Goal: Task Accomplishment & Management: Use online tool/utility

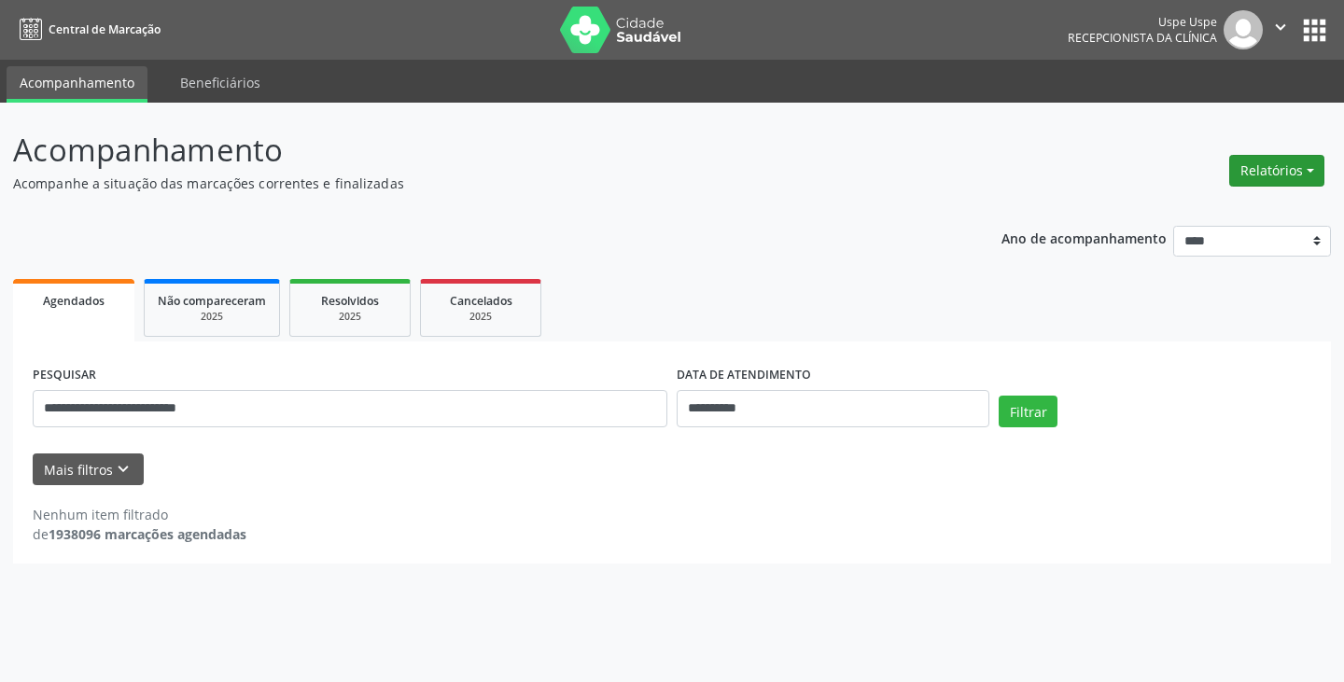
click at [1270, 174] on button "Relatórios" at bounding box center [1276, 171] width 95 height 32
click at [1205, 213] on link "Agendamentos" at bounding box center [1223, 211] width 201 height 26
select select "*"
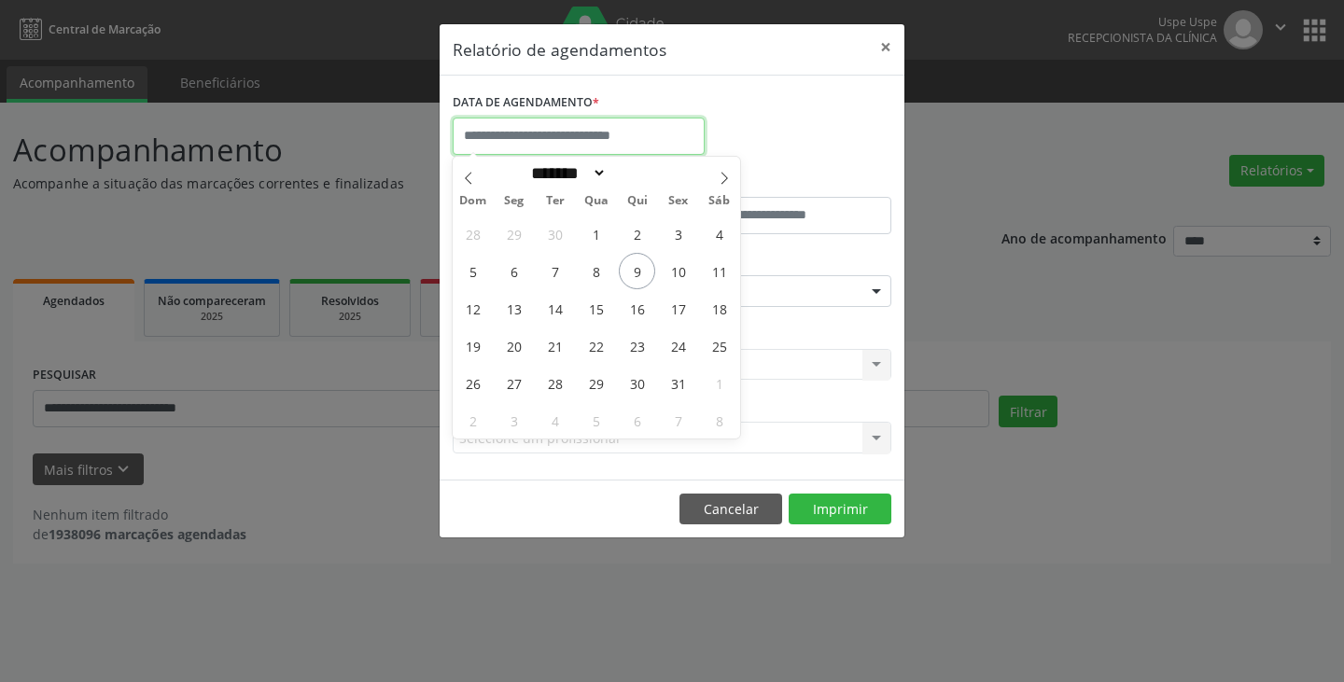
click at [549, 148] on input "text" at bounding box center [579, 136] width 252 height 37
click at [680, 273] on span "10" at bounding box center [678, 271] width 36 height 36
type input "**********"
click at [674, 259] on span "10" at bounding box center [678, 271] width 36 height 36
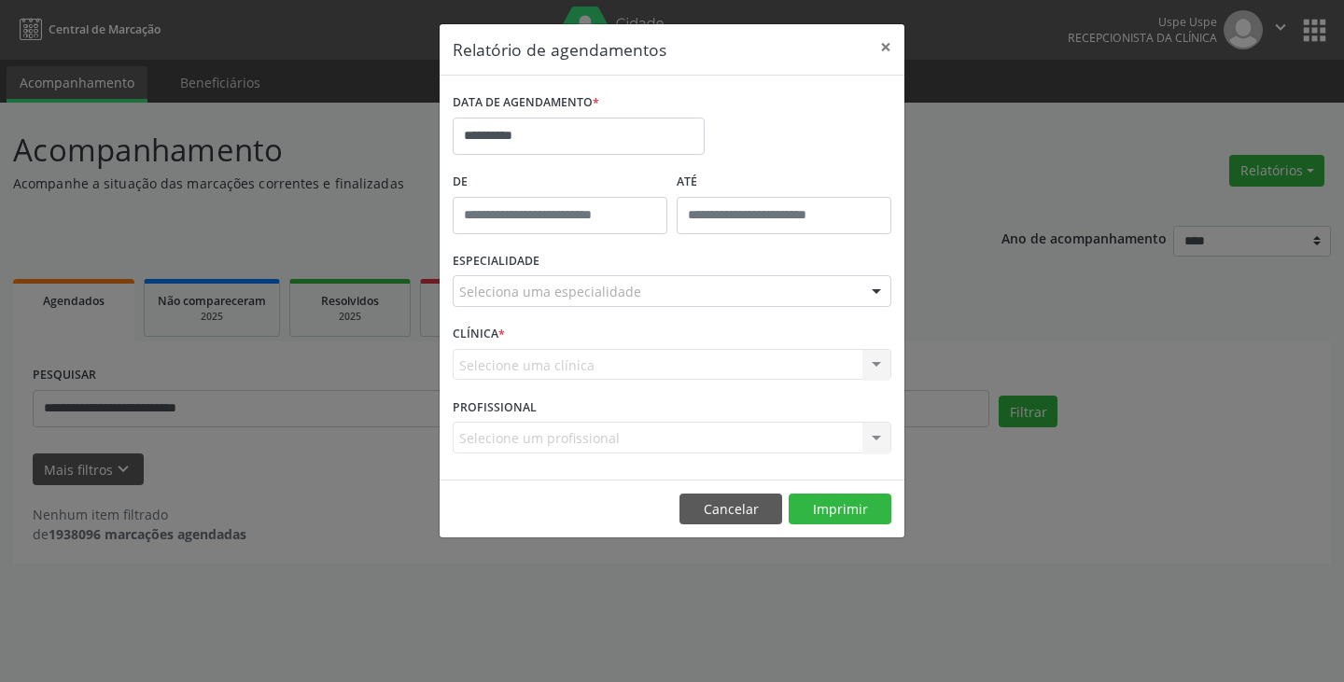
click at [674, 259] on div "ESPECIALIDADE Seleciona uma especialidade Todas as especialidades Alergologia A…" at bounding box center [672, 283] width 448 height 73
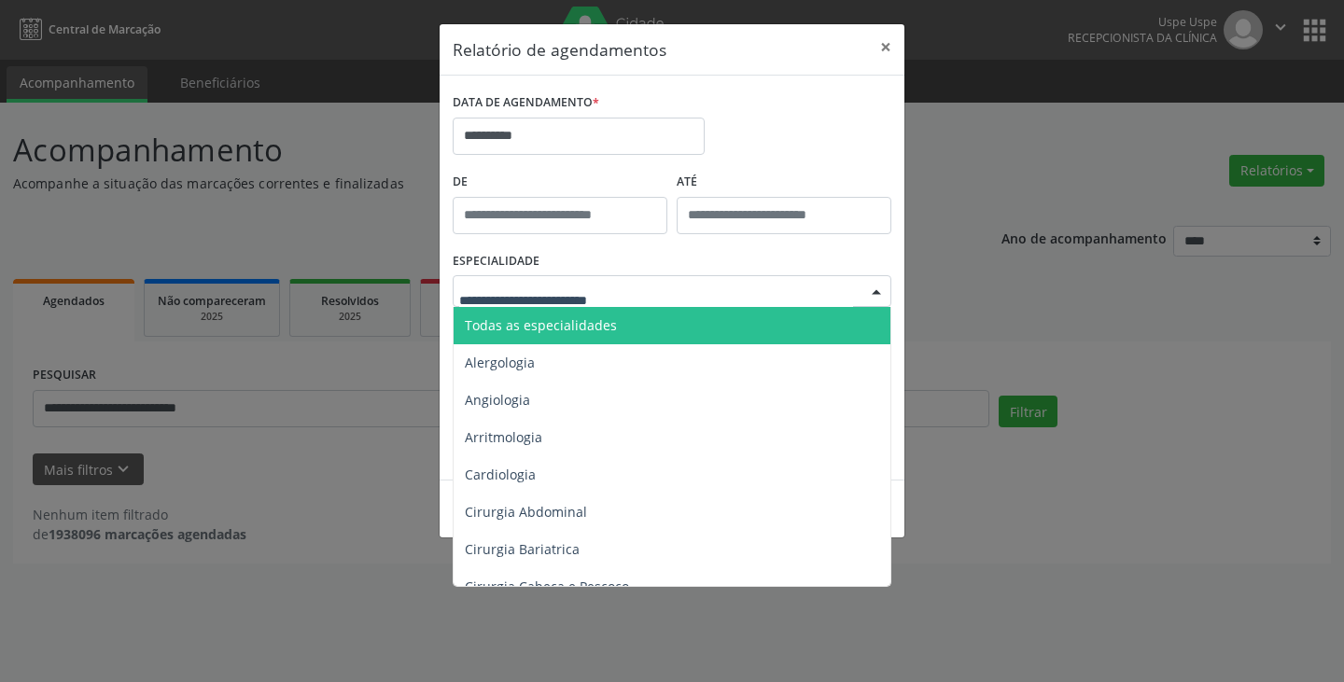
click at [534, 328] on span "Todas as especialidades" at bounding box center [541, 325] width 152 height 18
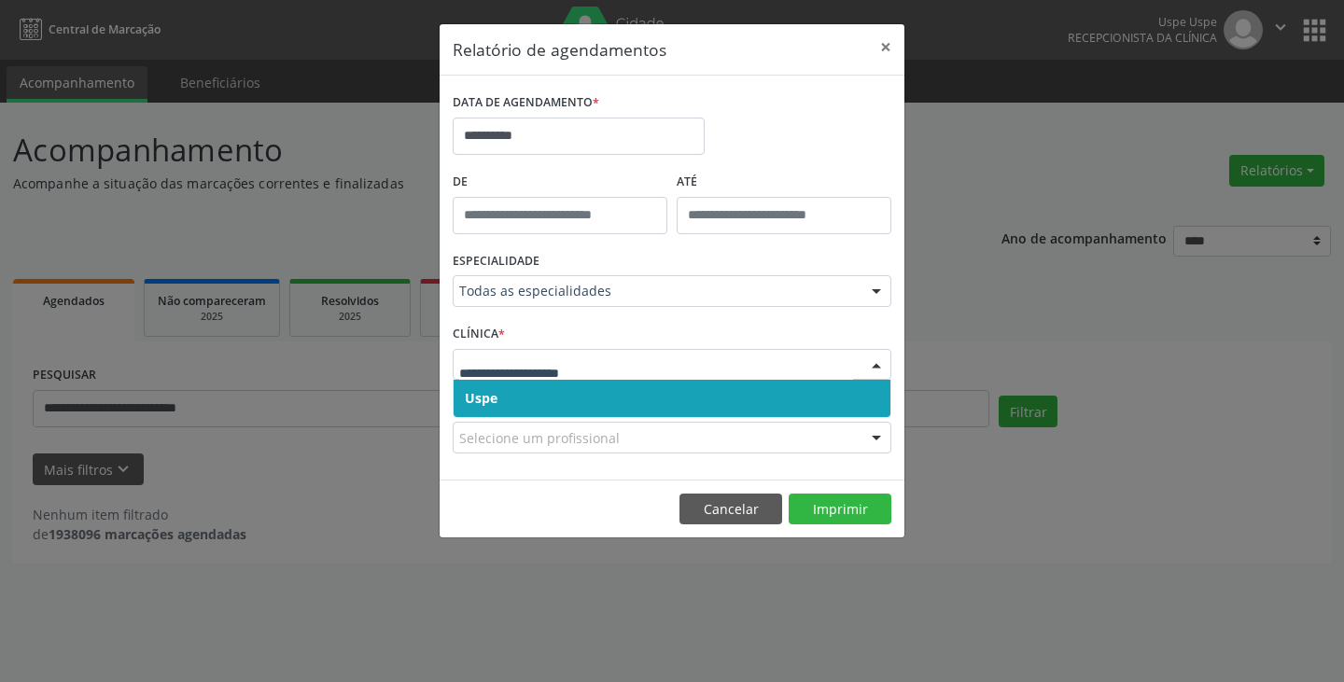
drag, startPoint x: 507, startPoint y: 398, endPoint x: 517, endPoint y: 379, distance: 21.3
click at [506, 398] on span "Uspe" at bounding box center [672, 398] width 437 height 37
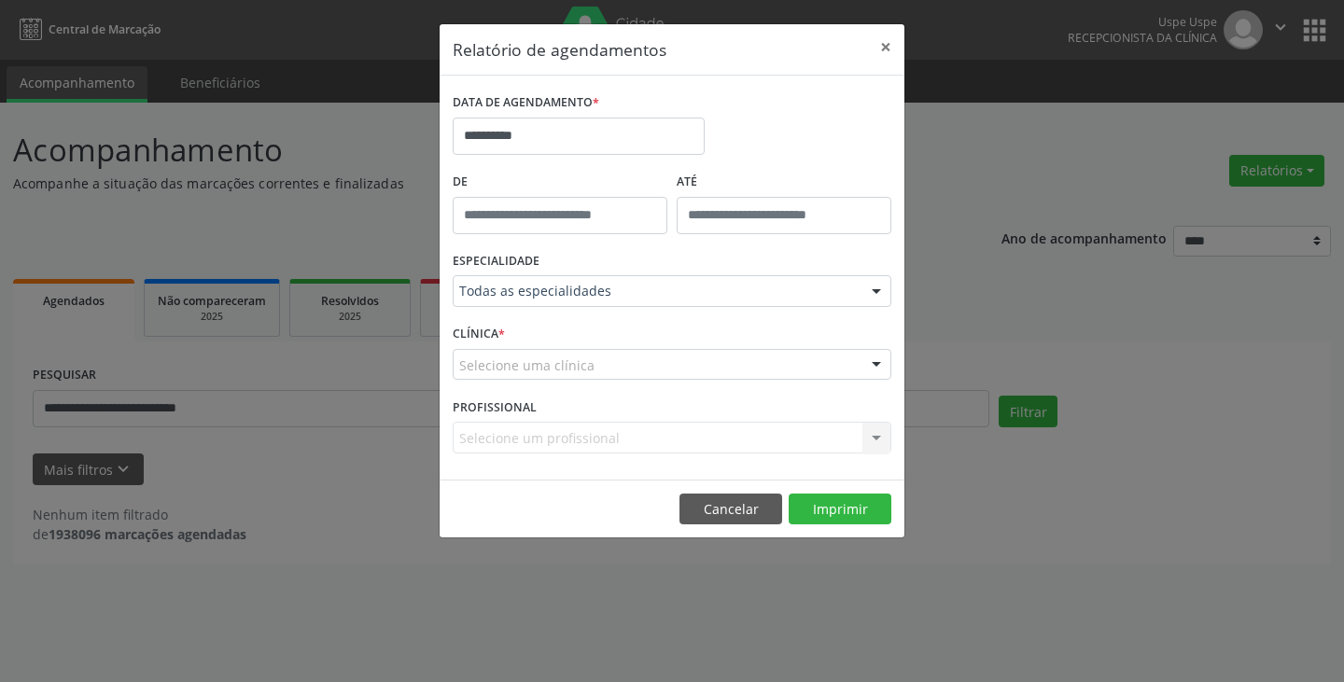
click at [519, 377] on div "Selecione uma clínica" at bounding box center [672, 365] width 439 height 32
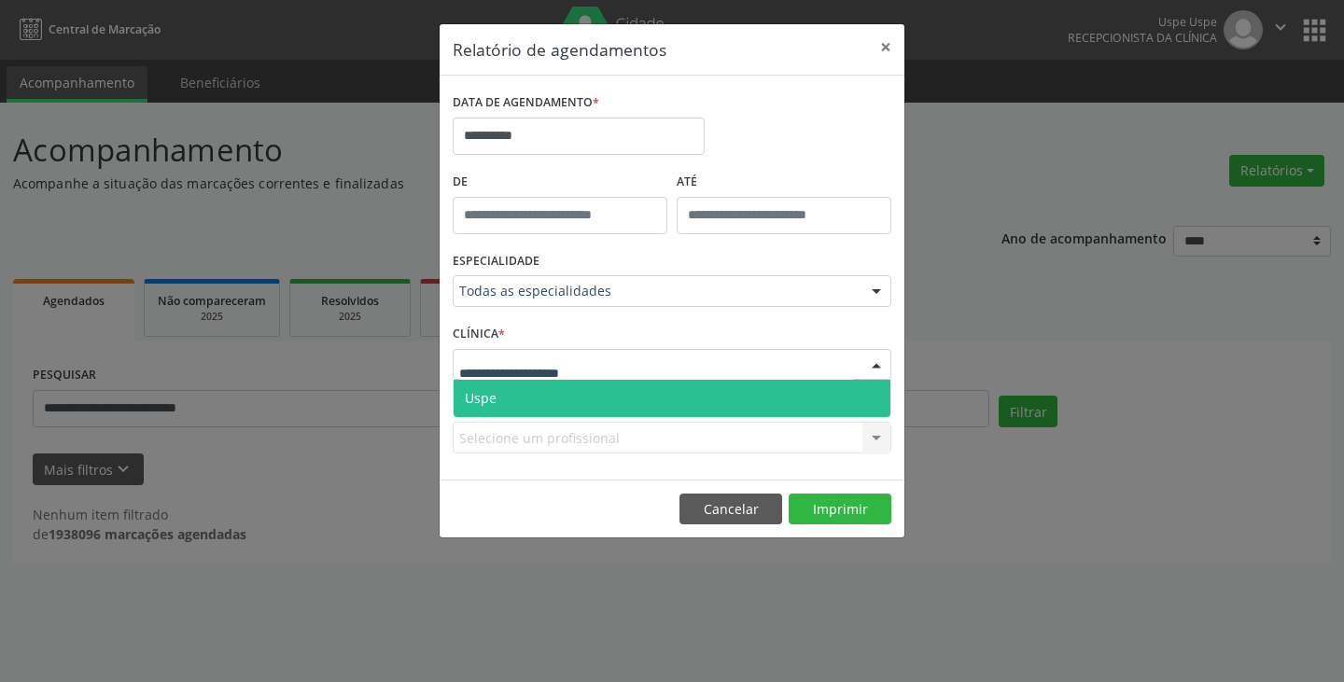
click at [521, 386] on span "Uspe" at bounding box center [672, 398] width 437 height 37
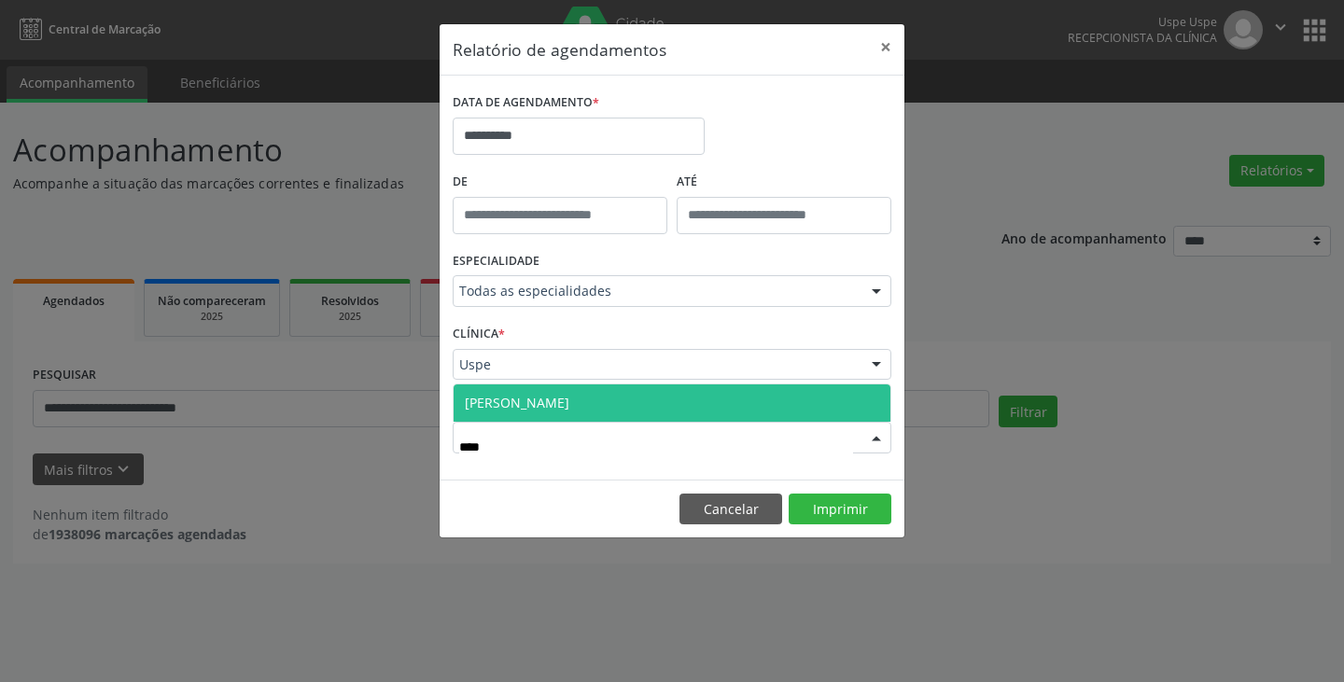
type input "*****"
click at [574, 391] on span "[PERSON_NAME]" at bounding box center [672, 403] width 437 height 37
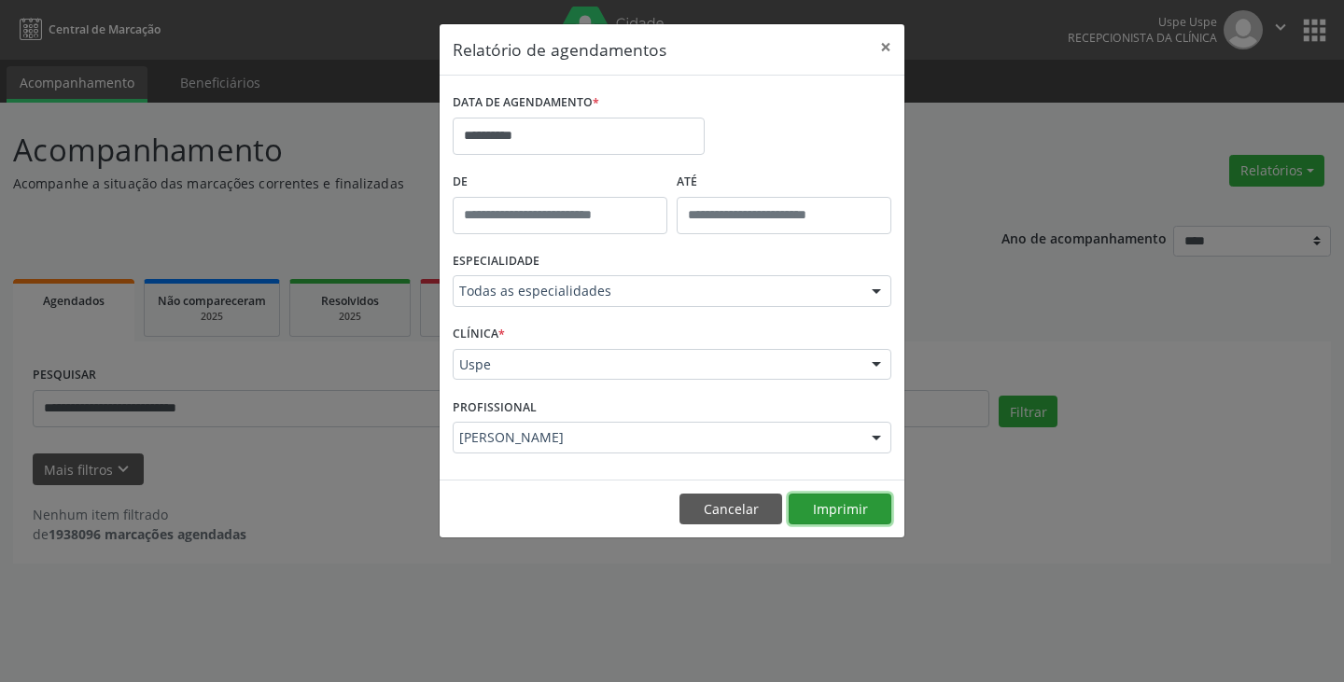
click at [852, 519] on button "Imprimir" at bounding box center [840, 510] width 103 height 32
